Goal: Task Accomplishment & Management: Manage account settings

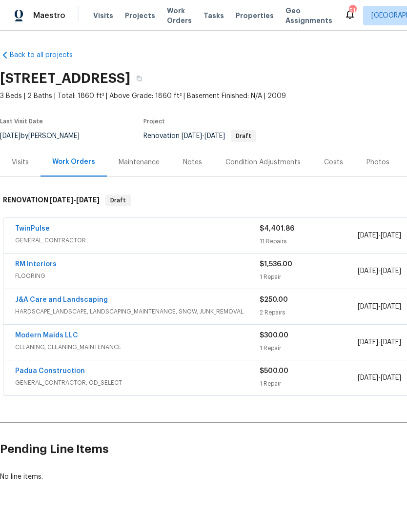
click at [36, 226] on link "TwinPulse" at bounding box center [32, 228] width 35 height 7
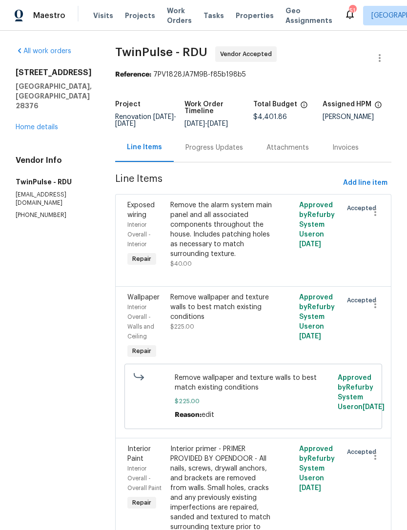
click at [201, 153] on div "Progress Updates" at bounding box center [214, 148] width 58 height 10
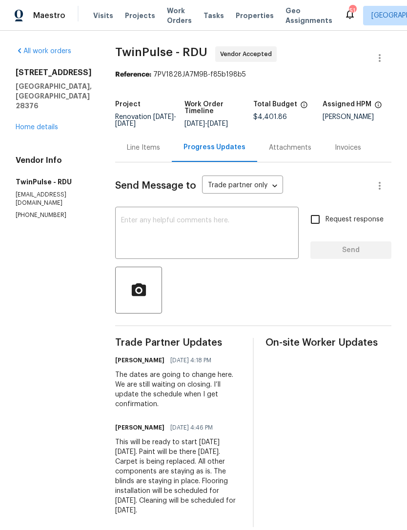
click at [195, 243] on textarea at bounding box center [207, 234] width 172 height 34
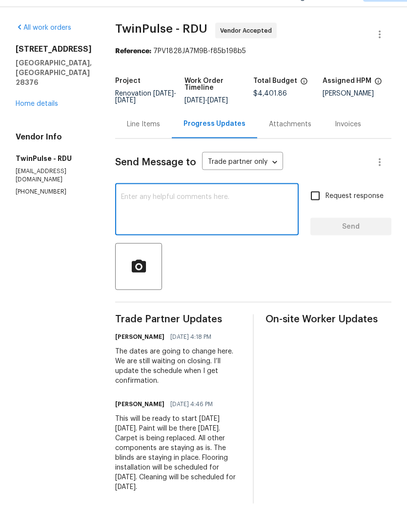
click at [206, 217] on textarea at bounding box center [207, 234] width 172 height 34
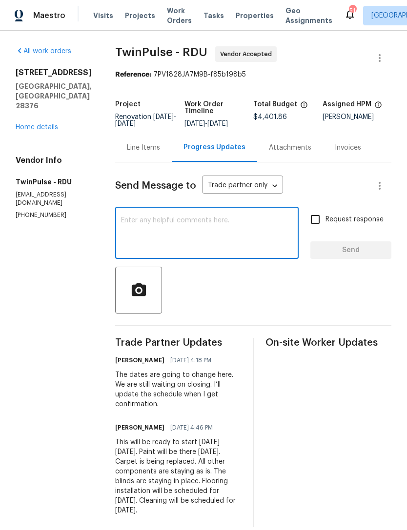
click at [41, 124] on link "Home details" at bounding box center [37, 127] width 42 height 7
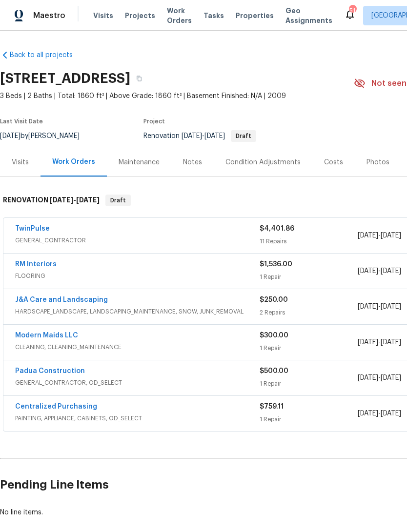
click at [38, 228] on link "TwinPulse" at bounding box center [32, 228] width 35 height 7
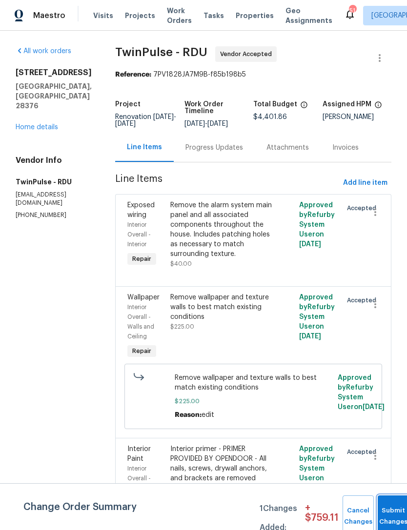
click at [392, 521] on span "Submit Changes" at bounding box center [392, 516] width 21 height 22
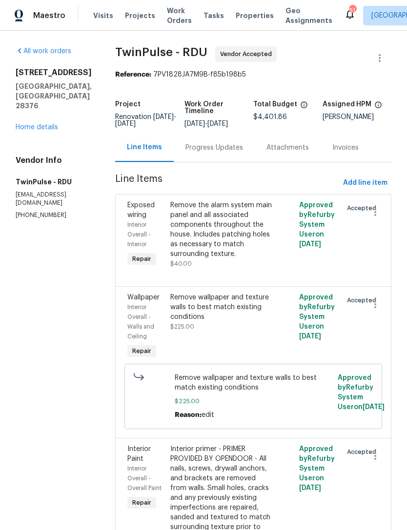
click at [214, 151] on div "Progress Updates" at bounding box center [214, 148] width 58 height 10
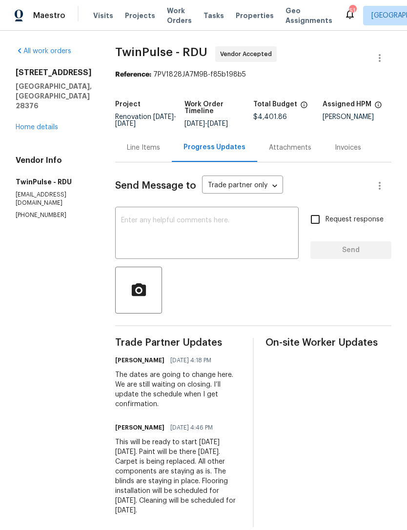
click at [211, 230] on textarea at bounding box center [207, 234] width 172 height 34
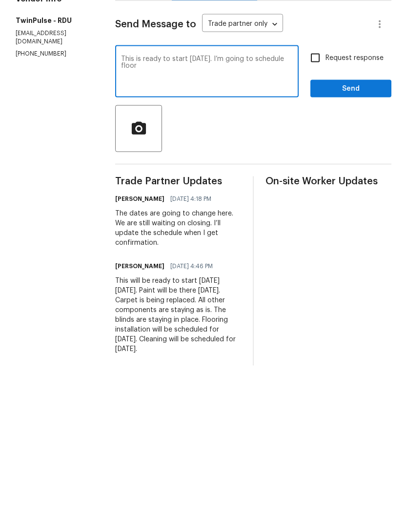
scroll to position [20, 0]
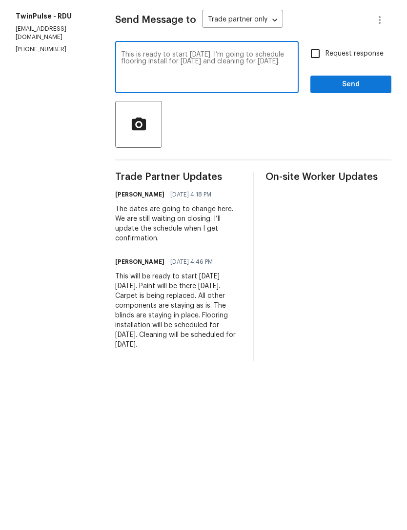
type textarea "This is ready to start today. I’m going to schedule flooring install for Monday…"
click at [313, 209] on input "Request response" at bounding box center [315, 219] width 20 height 20
checkbox input "true"
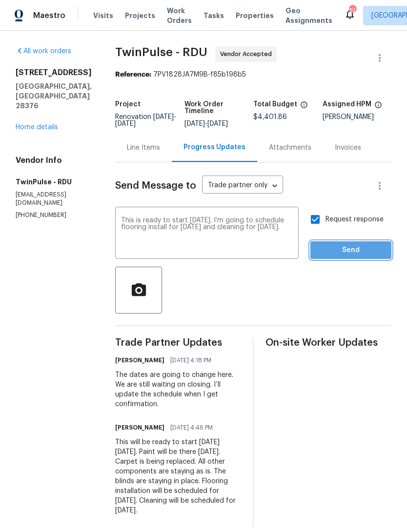
click at [353, 241] on button "Send" at bounding box center [350, 250] width 81 height 18
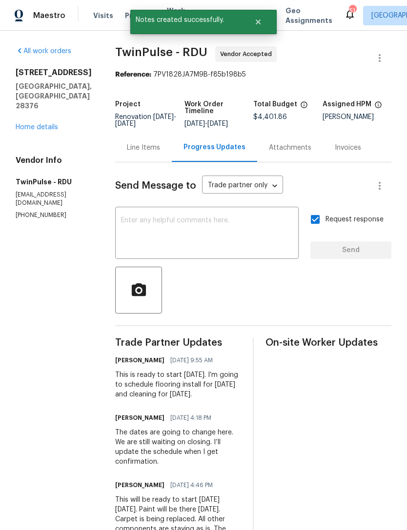
click at [43, 124] on link "Home details" at bounding box center [37, 127] width 42 height 7
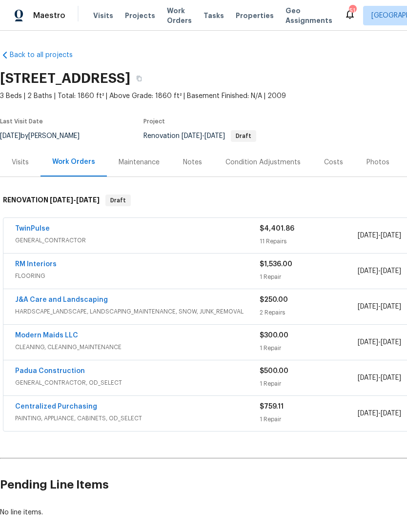
click at [34, 263] on link "RM Interiors" at bounding box center [35, 264] width 41 height 7
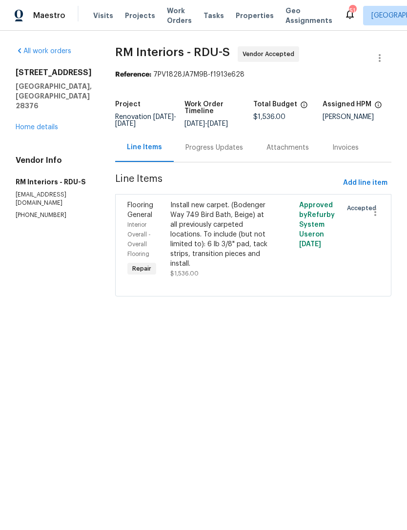
click at [209, 146] on div "Progress Updates" at bounding box center [214, 148] width 58 height 10
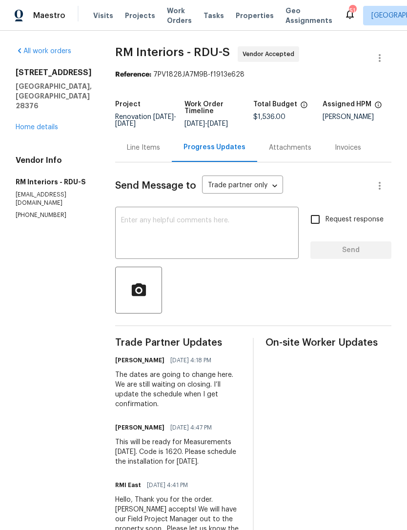
click at [204, 238] on textarea at bounding box center [207, 234] width 172 height 34
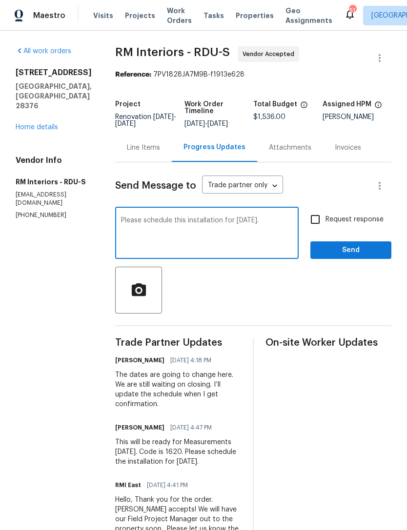
type textarea "Please schedule this installation for Monday 9/15."
click at [316, 215] on input "Request response" at bounding box center [315, 219] width 20 height 20
checkbox input "true"
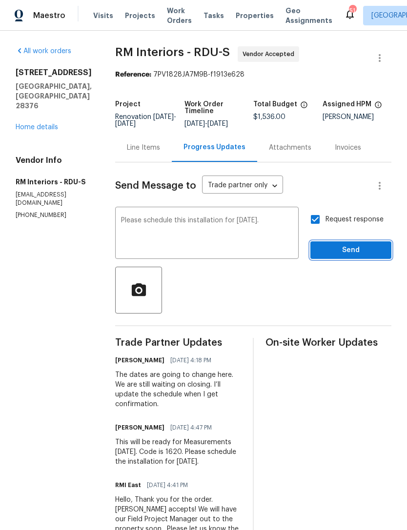
click at [352, 256] on span "Send" at bounding box center [350, 250] width 65 height 12
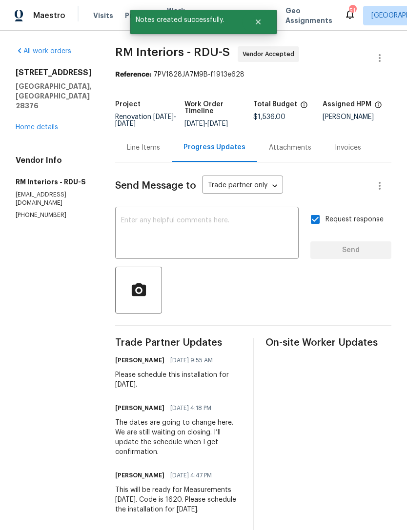
click at [40, 124] on link "Home details" at bounding box center [37, 127] width 42 height 7
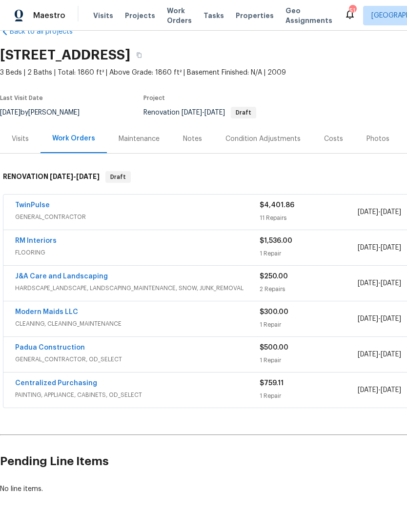
scroll to position [22, 0]
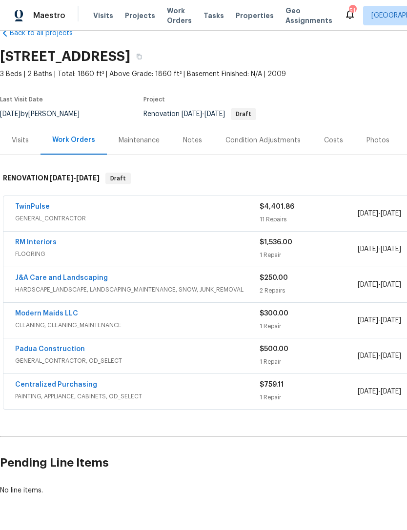
click at [60, 311] on link "Modern Maids LLC" at bounding box center [46, 313] width 63 height 7
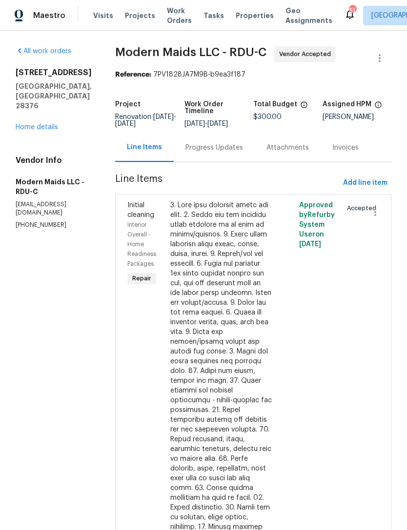
click at [230, 153] on div "Progress Updates" at bounding box center [214, 148] width 58 height 10
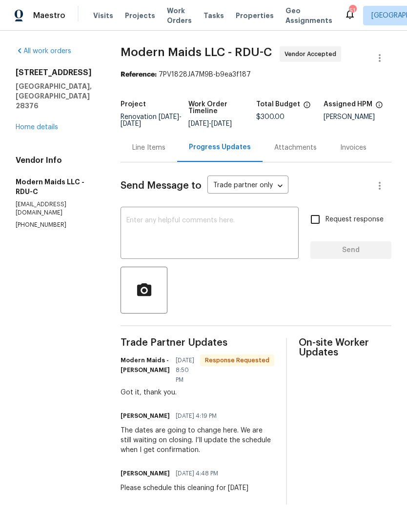
click at [212, 237] on textarea at bounding box center [209, 234] width 166 height 34
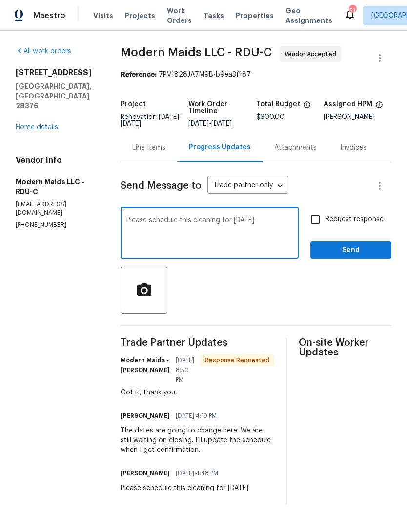
type textarea "Please schedule this cleaning for Tuesday 9/16."
click at [313, 230] on input "Request response" at bounding box center [315, 219] width 20 height 20
checkbox input "true"
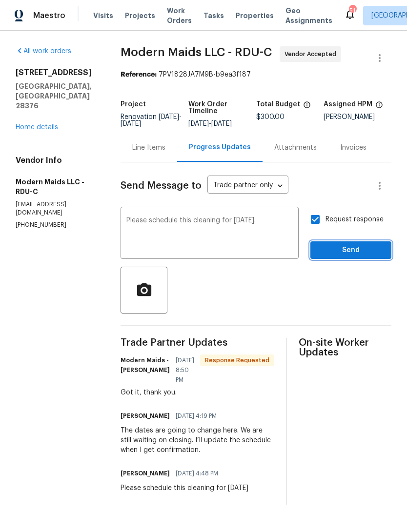
click at [361, 256] on span "Send" at bounding box center [350, 250] width 65 height 12
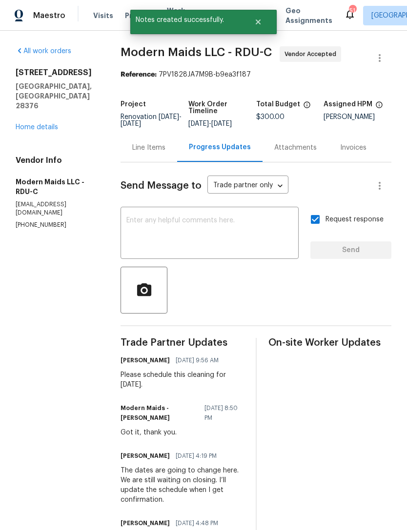
click at [35, 124] on link "Home details" at bounding box center [37, 127] width 42 height 7
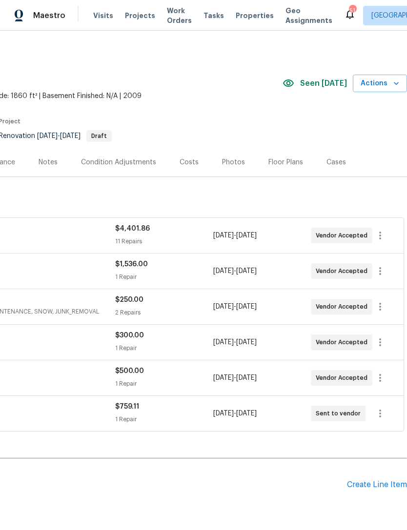
scroll to position [0, 144]
click at [382, 342] on icon "button" at bounding box center [380, 342] width 12 height 12
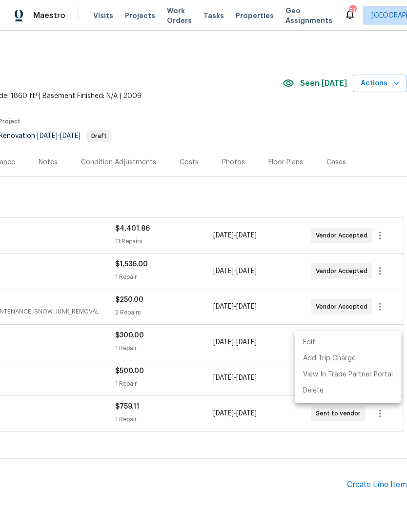
click at [312, 336] on li "Edit" at bounding box center [347, 342] width 105 height 16
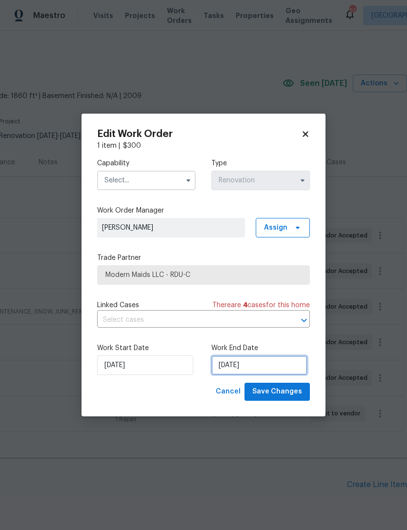
click at [246, 365] on input "9/19/2025" at bounding box center [259, 365] width 96 height 20
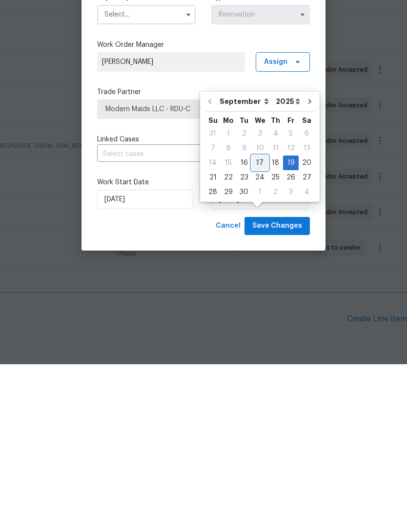
click at [258, 322] on div "17" at bounding box center [260, 329] width 16 height 14
type input "9/17/2025"
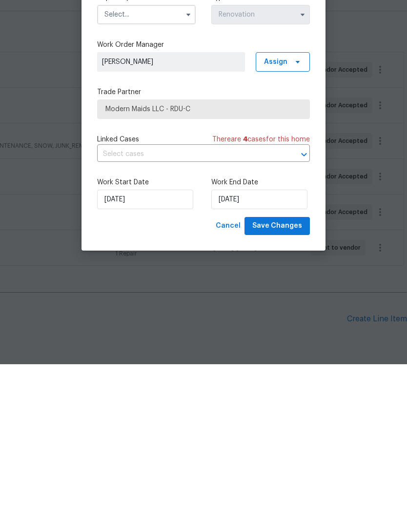
scroll to position [31, 0]
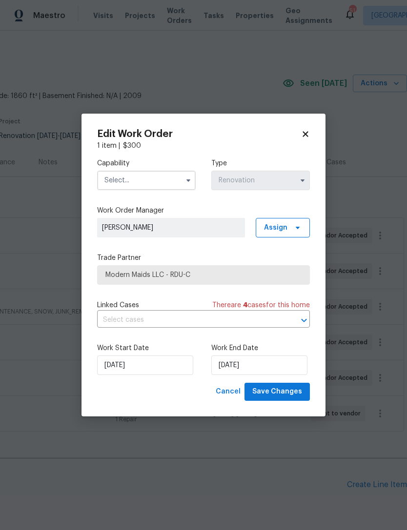
click at [151, 176] on input "text" at bounding box center [146, 181] width 98 height 20
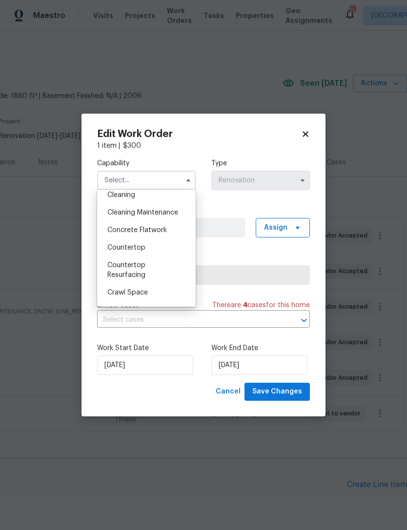
click at [150, 192] on div "Cleaning" at bounding box center [146, 195] width 94 height 18
type input "Cleaning"
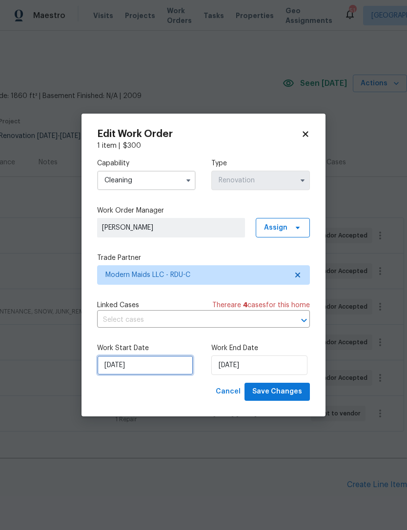
click at [145, 361] on input "9/16/2025" at bounding box center [145, 365] width 96 height 20
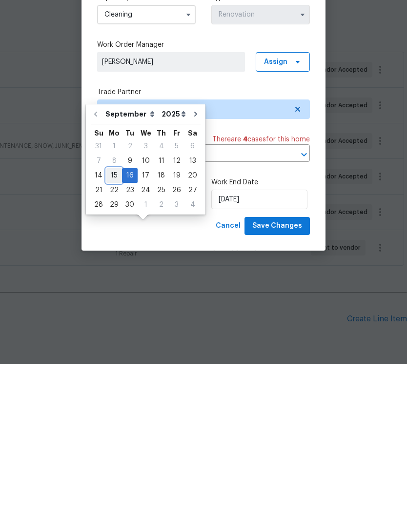
click at [115, 334] on div "15" at bounding box center [114, 341] width 16 height 14
type input "9/15/2025"
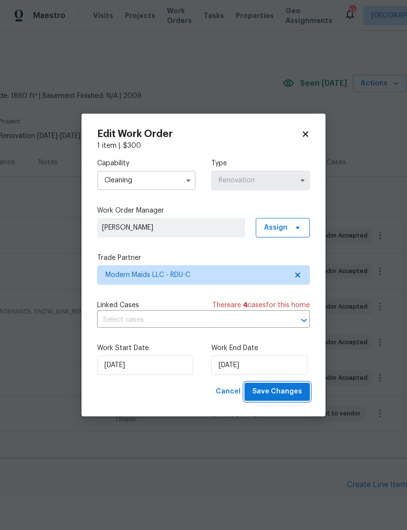
click at [288, 388] on span "Save Changes" at bounding box center [277, 392] width 50 height 12
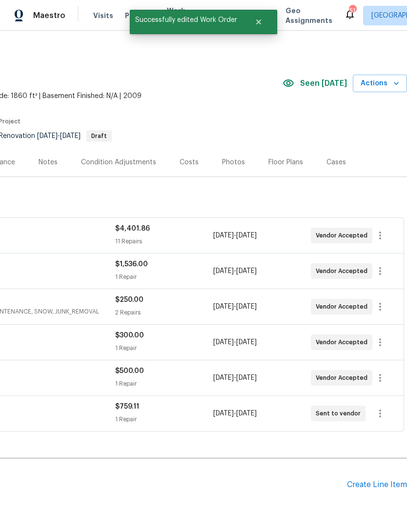
scroll to position [0, 0]
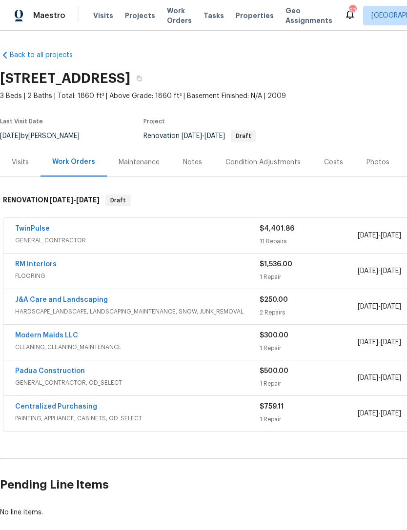
click at [93, 298] on link "J&A Care and Landscaping" at bounding box center [61, 299] width 93 height 7
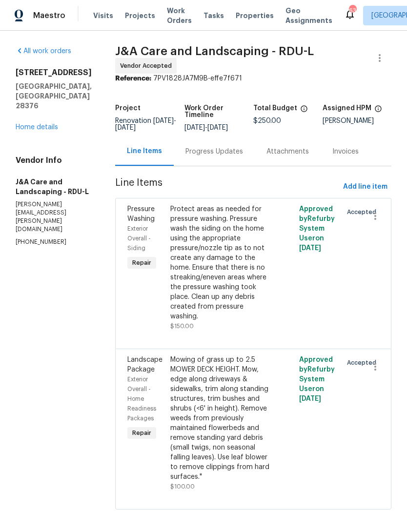
click at [232, 164] on div "Progress Updates" at bounding box center [214, 151] width 81 height 29
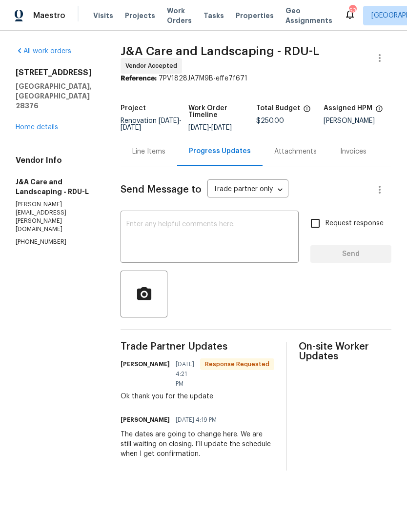
click at [228, 255] on textarea at bounding box center [209, 238] width 166 height 34
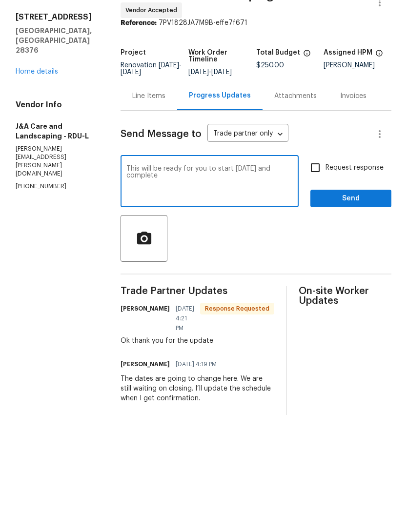
click at [286, 213] on div "This will be ready for you to start on Thursday and complete x ​" at bounding box center [209, 238] width 178 height 50
click at [282, 221] on textarea "This will be ready for you to start on Thursday and complete" at bounding box center [209, 238] width 166 height 34
click at [279, 221] on textarea "This will be ready for you to start on Thursday and complete" at bounding box center [209, 238] width 166 height 34
click at [280, 221] on textarea "This will be ready for you to start on Thursday and complete" at bounding box center [209, 238] width 166 height 34
click at [269, 221] on textarea "This will be ready for you to start on Thursday and complete" at bounding box center [209, 238] width 166 height 34
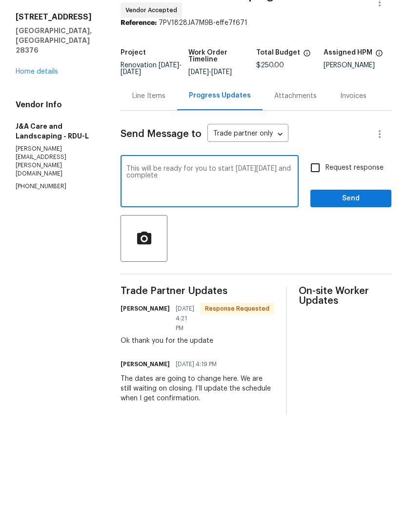
click at [204, 221] on textarea "This will be ready for you to start on Thursday 9/11 and complete" at bounding box center [209, 238] width 166 height 34
type textarea "This will be ready for you to start on Thursday 9/11 and complete by Monday 9/1…"
click at [313, 213] on input "Request response" at bounding box center [315, 223] width 20 height 20
checkbox input "true"
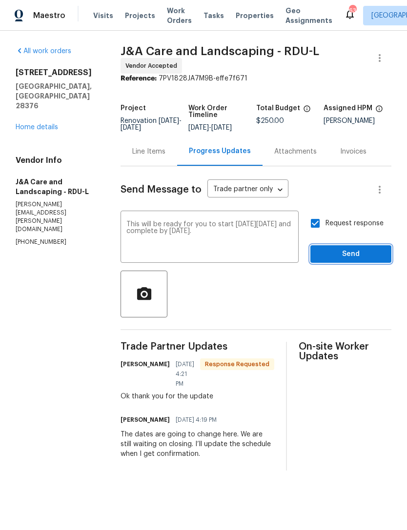
click at [375, 257] on span "Send" at bounding box center [350, 254] width 65 height 12
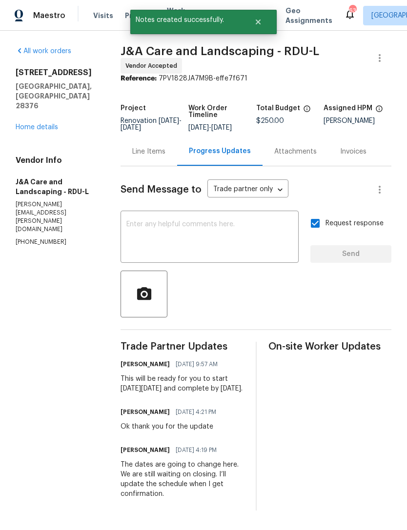
scroll to position [4, 0]
click at [44, 124] on link "Home details" at bounding box center [37, 127] width 42 height 7
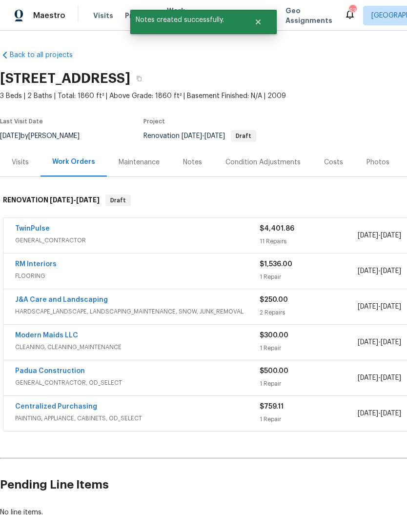
click at [348, 396] on div "Centralized Purchasing PAINTING, APPLIANCE, CABINETS, OD_SELECT $759.11 1 Repai…" at bounding box center [275, 413] width 544 height 35
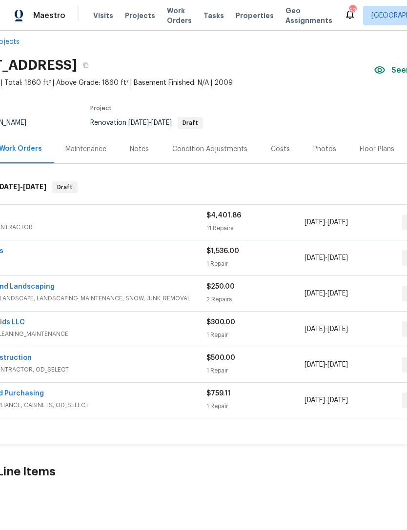
scroll to position [15, 55]
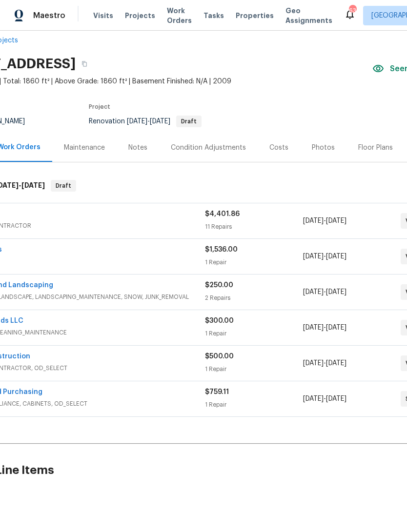
click at [275, 137] on div "Costs" at bounding box center [278, 147] width 42 height 29
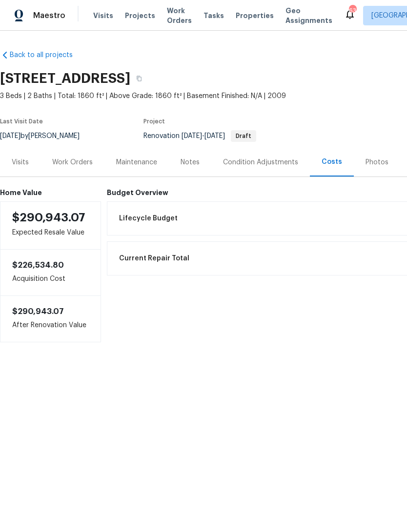
click at [77, 164] on div "Work Orders" at bounding box center [72, 162] width 40 height 10
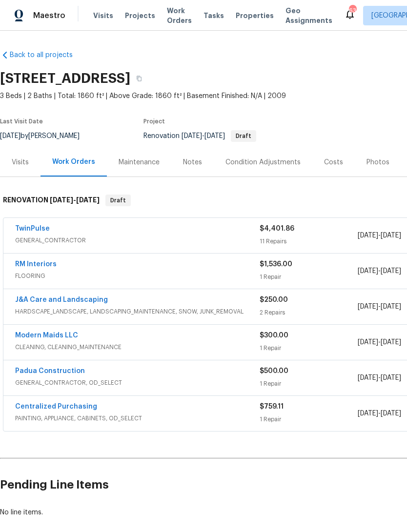
click at [74, 368] on link "Padua Construction" at bounding box center [50, 371] width 70 height 7
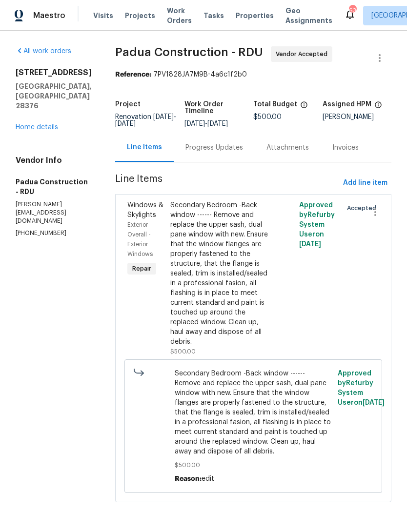
click at [201, 147] on div "Progress Updates" at bounding box center [214, 148] width 58 height 10
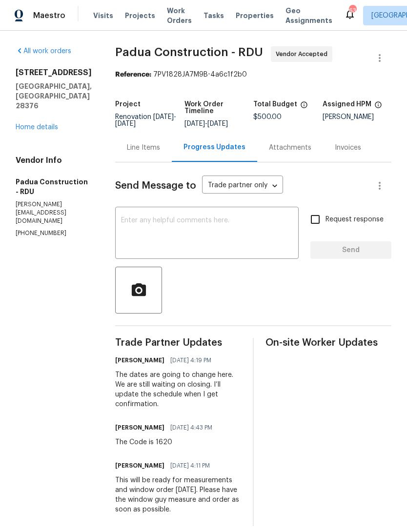
scroll to position [19, 0]
click at [39, 124] on link "Home details" at bounding box center [37, 127] width 42 height 7
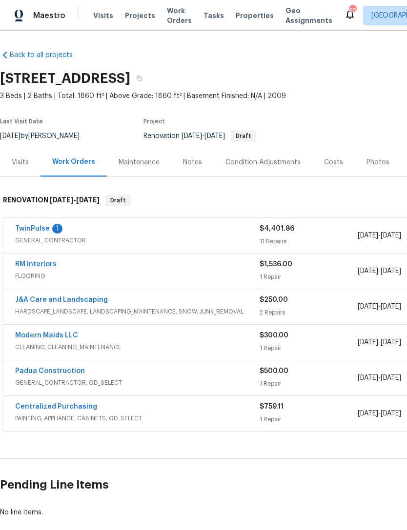
click at [49, 225] on div "TwinPulse 1" at bounding box center [137, 230] width 244 height 12
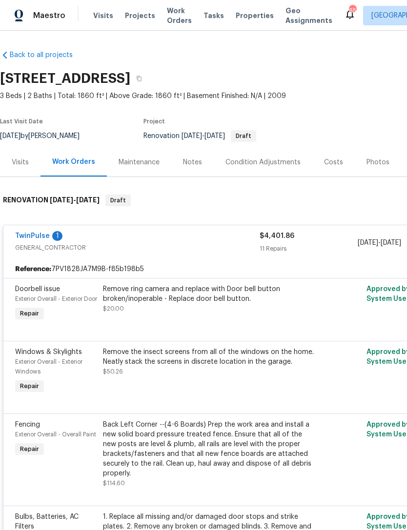
click at [37, 237] on link "TwinPulse" at bounding box center [32, 236] width 35 height 7
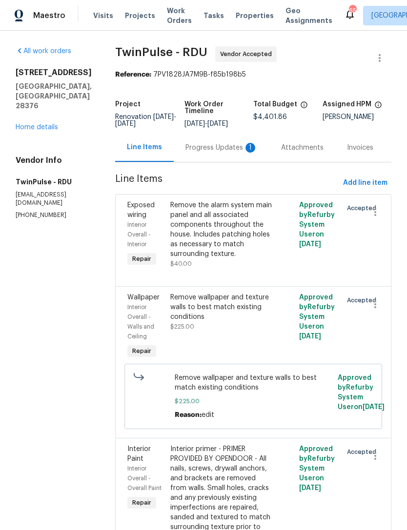
click at [220, 147] on div "Progress Updates 1" at bounding box center [221, 148] width 72 height 10
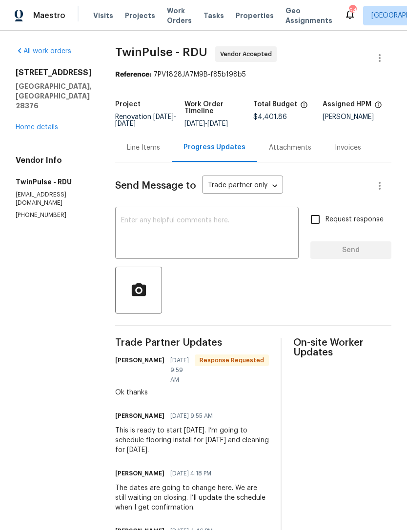
click at [38, 124] on link "Home details" at bounding box center [37, 127] width 42 height 7
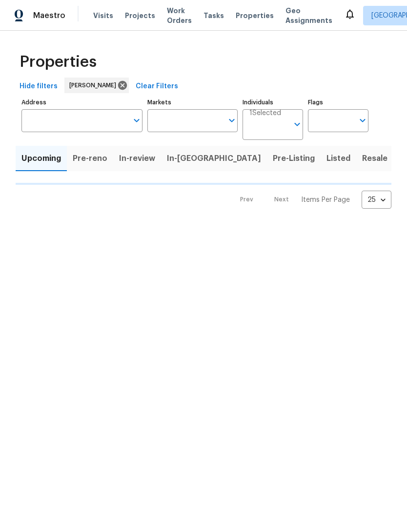
type input "100"
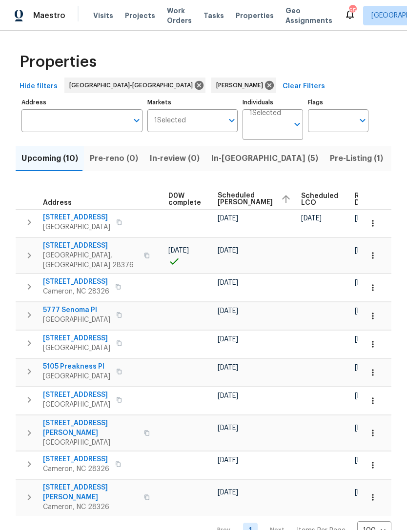
scroll to position [0, 257]
click at [373, 251] on icon "button" at bounding box center [373, 256] width 10 height 10
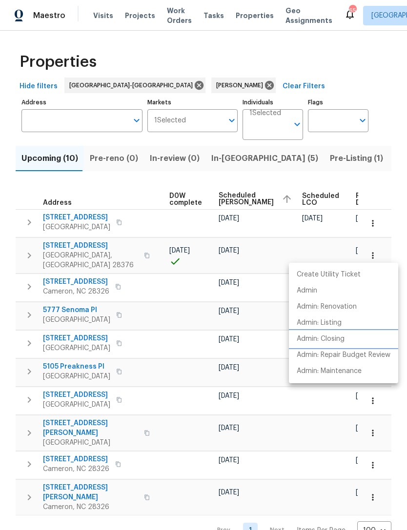
click at [334, 337] on p "Admin: Closing" at bounding box center [320, 339] width 48 height 10
